Goal: Information Seeking & Learning: Learn about a topic

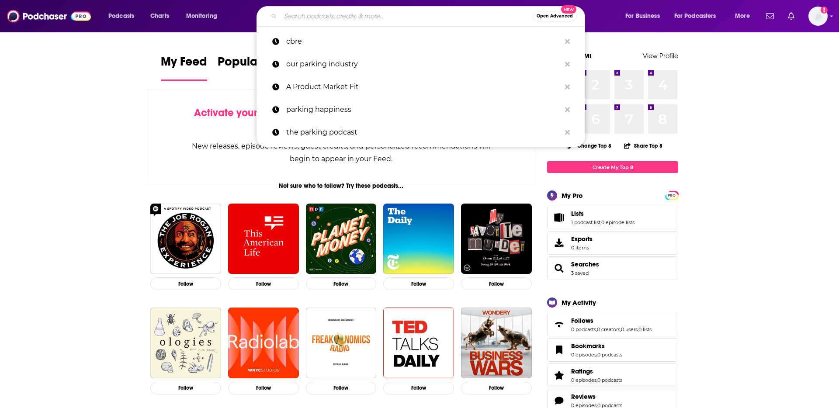
click at [345, 13] on input "Search podcasts, credits, & more..." at bounding box center [407, 16] width 252 height 14
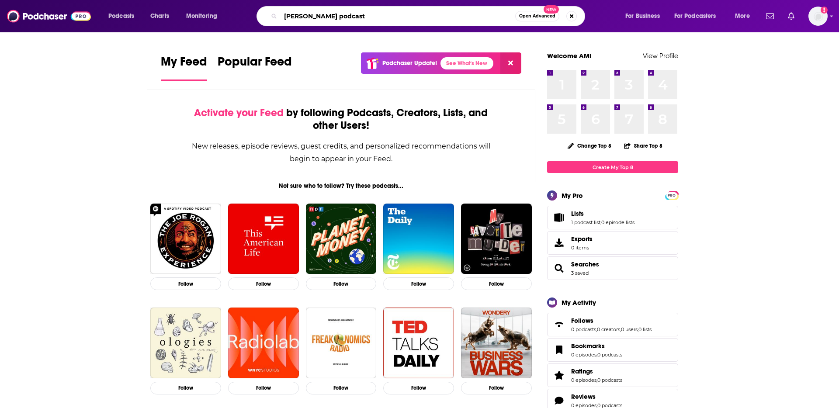
type input "[PERSON_NAME] podcast"
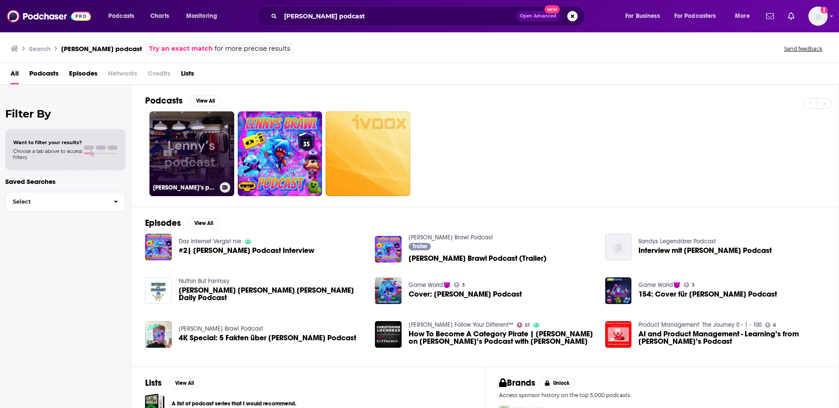
click at [198, 148] on link "[PERSON_NAME]’s podcast" at bounding box center [191, 153] width 85 height 85
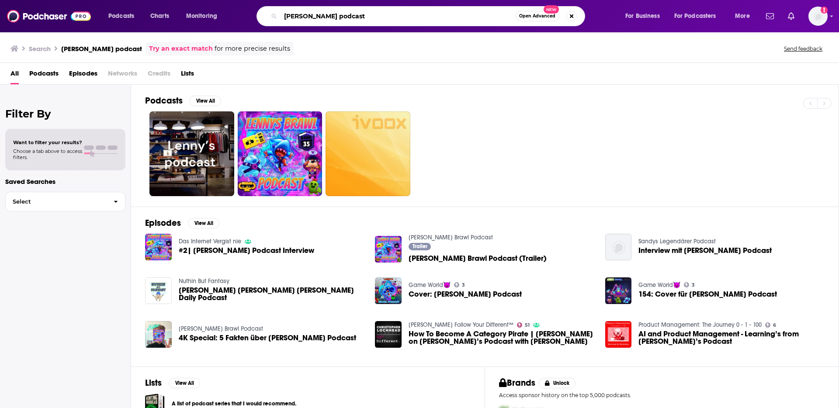
click at [302, 16] on input "[PERSON_NAME] podcast" at bounding box center [398, 16] width 235 height 14
type input "[PERSON_NAME]'s podcast"
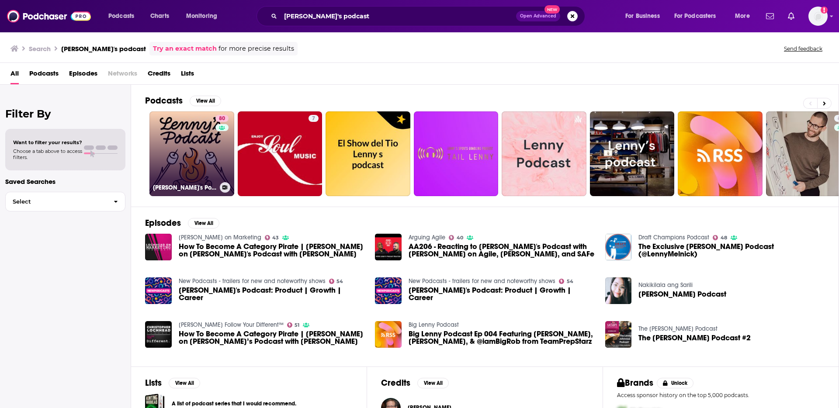
click at [220, 149] on div "80" at bounding box center [222, 148] width 15 height 67
